Goal: Transaction & Acquisition: Purchase product/service

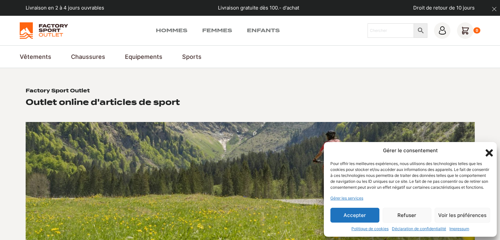
click at [489, 149] on icon "Fermer la boîte de dialogue" at bounding box center [489, 152] width 7 height 7
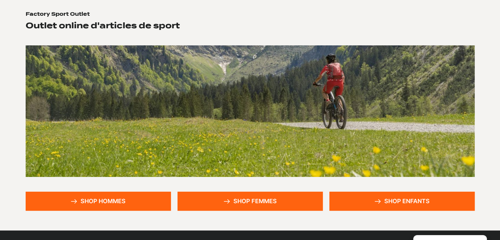
scroll to position [164, 0]
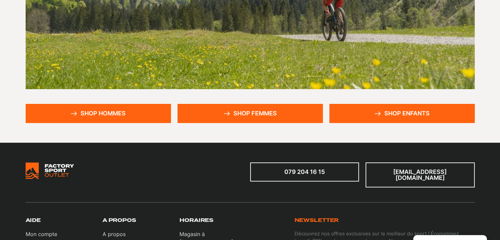
click at [126, 111] on link "Shop hommes" at bounding box center [98, 113] width 145 height 19
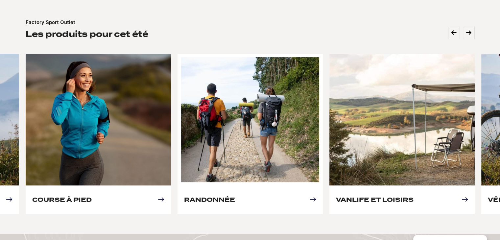
scroll to position [296, 0]
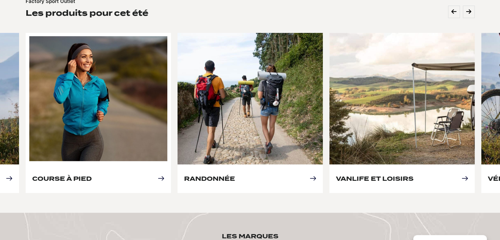
click at [92, 175] on link "Course à pied" at bounding box center [62, 178] width 60 height 7
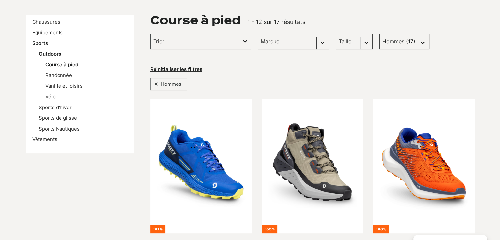
scroll to position [99, 0]
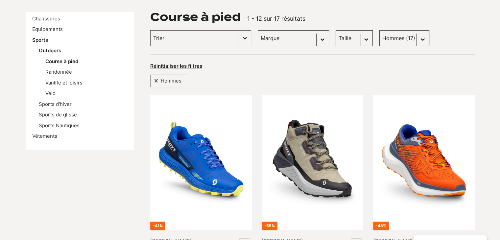
click at [294, 36] on select "Marque Scott (12) Otso (1) Panda optics (2) Craft (1) Dakine (1) Dolomite (0)" at bounding box center [293, 38] width 71 height 16
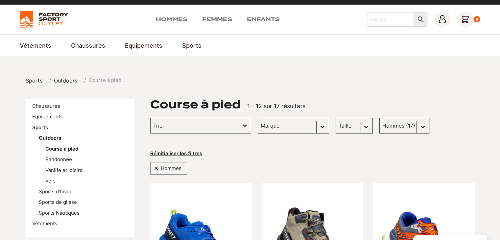
scroll to position [0, 0]
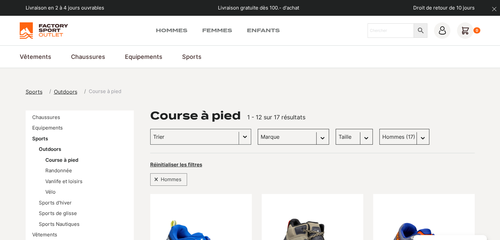
click at [49, 26] on img at bounding box center [44, 30] width 48 height 16
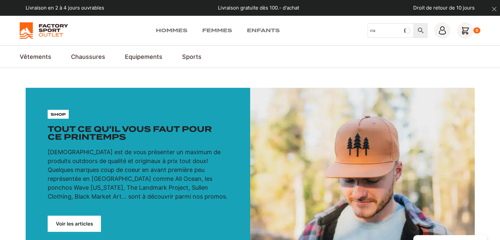
type input "via"
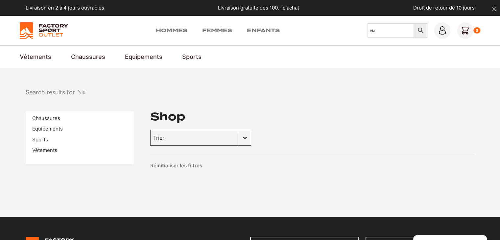
scroll to position [33, 0]
